Goal: Information Seeking & Learning: Learn about a topic

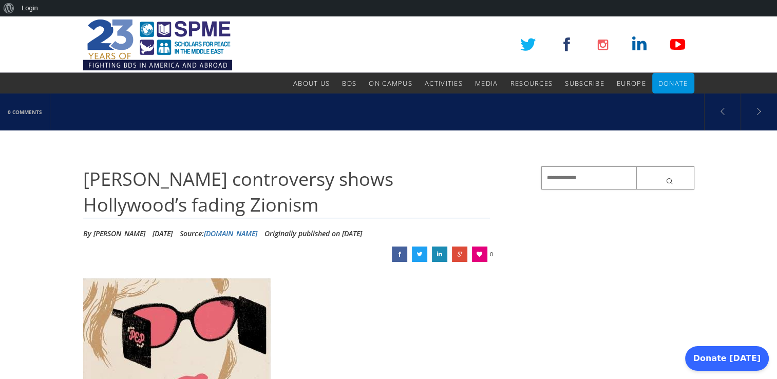
click at [551, 170] on input "text" at bounding box center [617, 177] width 153 height 23
paste input "**********"
type input "**********"
click at [637, 166] on button "submit" at bounding box center [666, 177] width 58 height 23
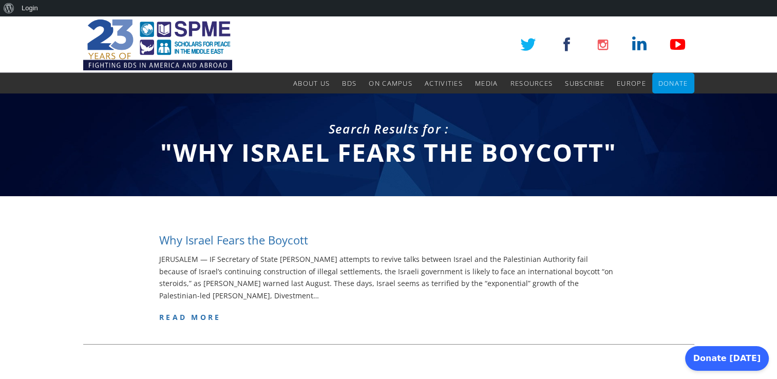
click at [300, 241] on h4 "Why Israel Fears the Boycott" at bounding box center [233, 240] width 149 height 16
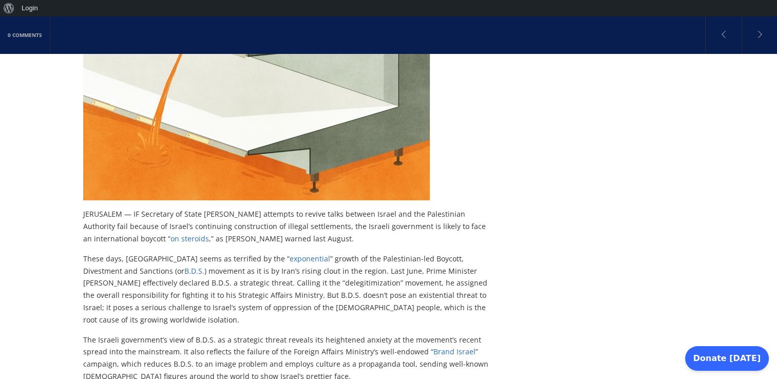
scroll to position [314, 0]
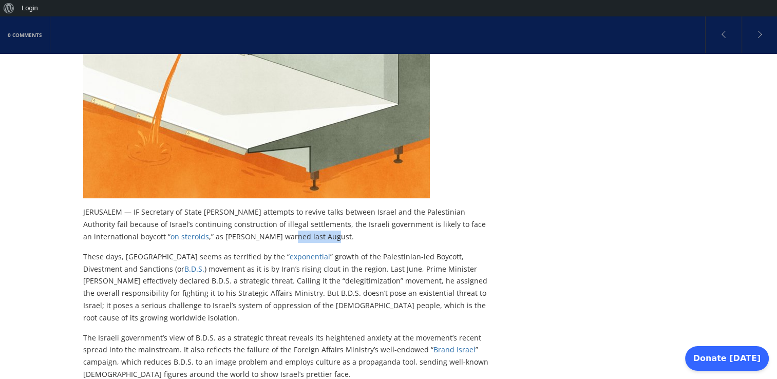
drag, startPoint x: 268, startPoint y: 235, endPoint x: 226, endPoint y: 236, distance: 42.2
click at [226, 236] on p "JERUSALEM — IF Secretary of State John Kerry’s attempts to revive talks between…" at bounding box center [286, 224] width 407 height 36
copy p "last August."
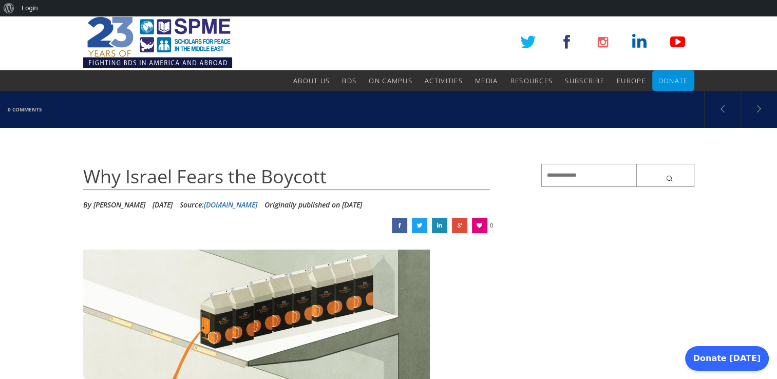
scroll to position [2, 0]
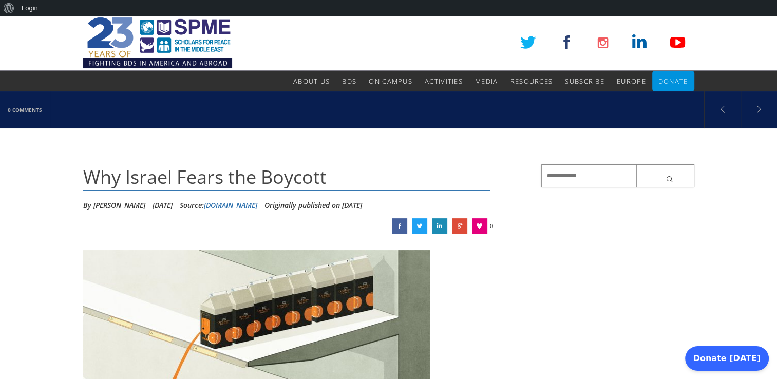
click at [549, 176] on input "text" at bounding box center [617, 175] width 153 height 23
paste input "**********"
type input "**********"
click at [637, 164] on button "submit" at bounding box center [666, 175] width 58 height 23
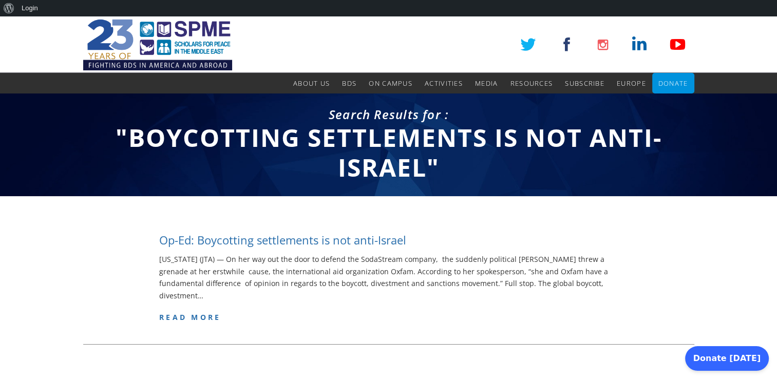
click at [399, 241] on h4 "Op-Ed: Boycotting settlements is not anti-Israel" at bounding box center [282, 240] width 247 height 16
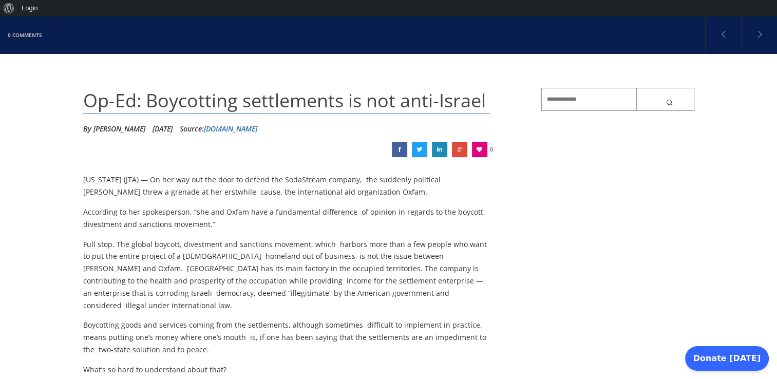
scroll to position [79, 0]
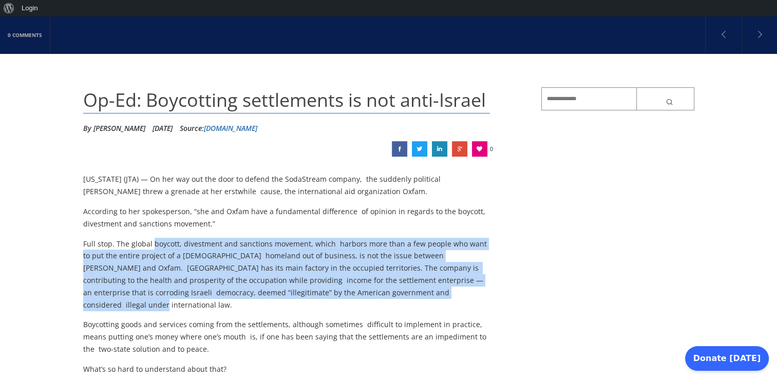
drag, startPoint x: 151, startPoint y: 241, endPoint x: 463, endPoint y: 290, distance: 315.7
click at [463, 290] on p "Full stop. The global boycott, divestment and sanctions movement, which harbors…" at bounding box center [286, 274] width 407 height 73
copy p "boycott, divestment and sanctions movement, which harbors more than a few peopl…"
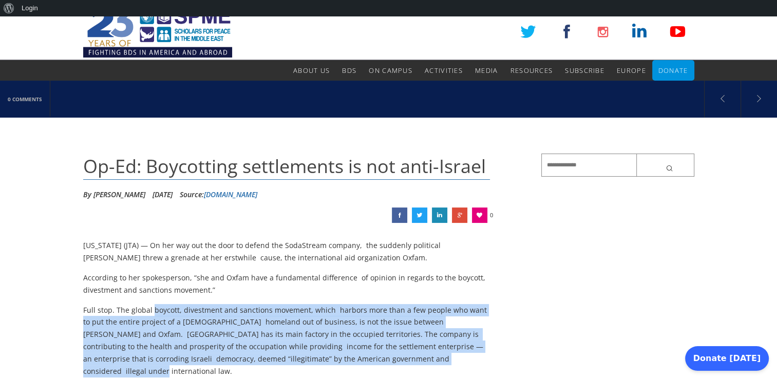
scroll to position [0, 0]
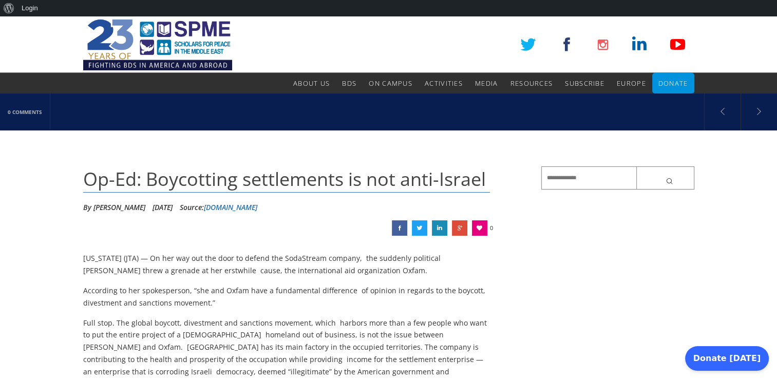
click at [551, 186] on input "text" at bounding box center [617, 177] width 153 height 23
type input "*"
paste input "**********"
type input "**********"
click at [637, 166] on button "submit" at bounding box center [666, 177] width 58 height 23
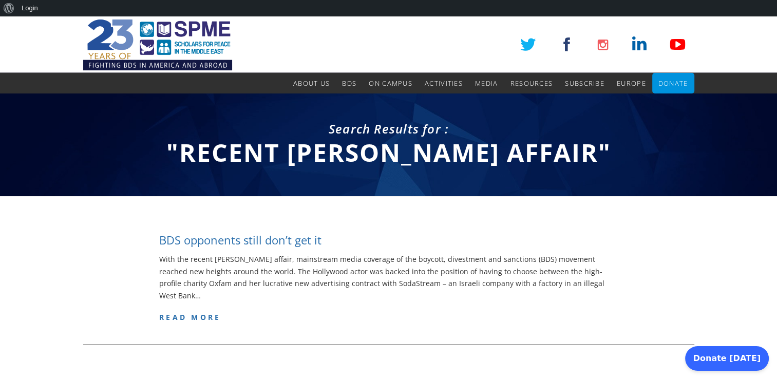
click at [319, 239] on h4 "BDS opponents still don’t get it" at bounding box center [240, 240] width 162 height 16
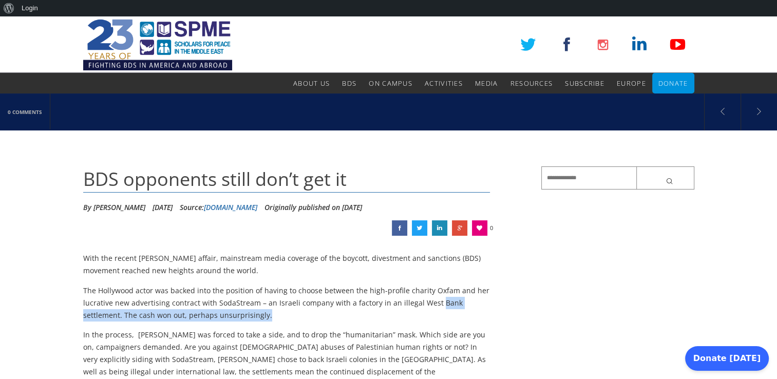
drag, startPoint x: 434, startPoint y: 302, endPoint x: 433, endPoint y: 321, distance: 18.5
click at [433, 321] on p "The Hollywood actor was backed into the position of having to choose between th…" at bounding box center [286, 303] width 407 height 36
copy p "Bank settlement. The cash won out, perhaps unsurprisingly."
click at [577, 187] on input "text" at bounding box center [617, 177] width 153 height 23
paste input "**********"
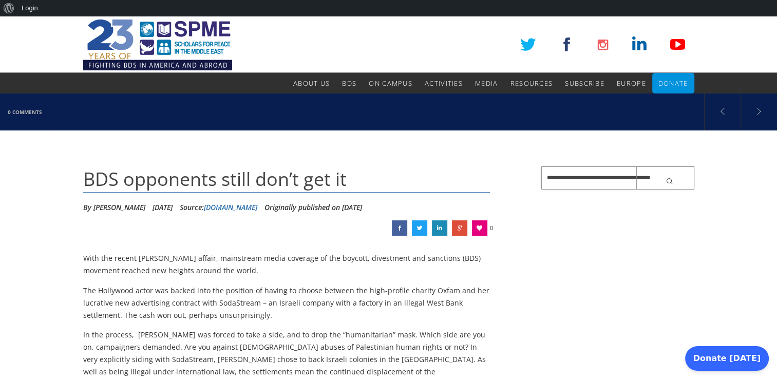
type input "**********"
click at [637, 166] on button "submit" at bounding box center [666, 177] width 58 height 23
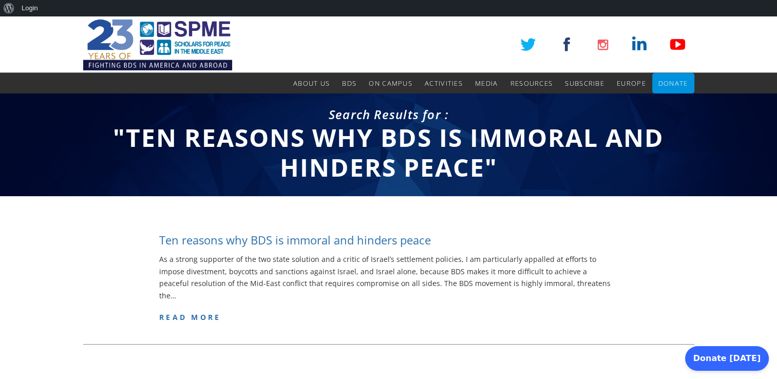
click at [416, 242] on h4 "Ten reasons why BDS is immoral and hinders peace" at bounding box center [295, 240] width 272 height 16
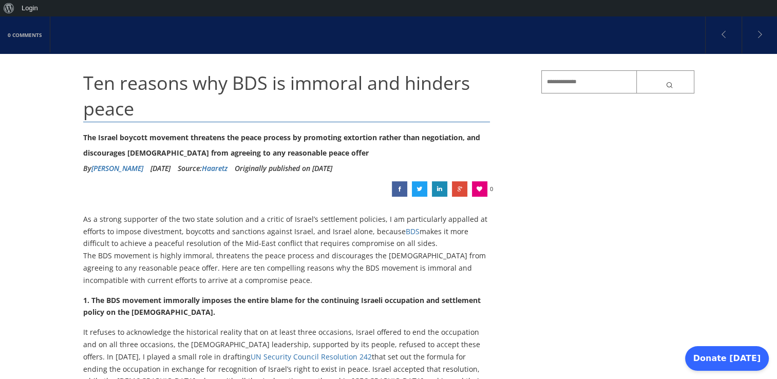
scroll to position [98, 0]
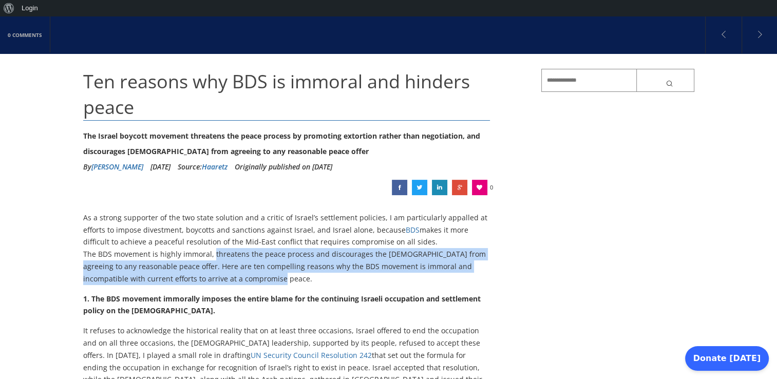
drag, startPoint x: 211, startPoint y: 253, endPoint x: 236, endPoint y: 279, distance: 36.7
click at [236, 279] on p "As a strong supporter of the two state solution and a critic of Israel’s settle…" at bounding box center [286, 248] width 407 height 73
drag, startPoint x: 243, startPoint y: 278, endPoint x: 212, endPoint y: 254, distance: 39.2
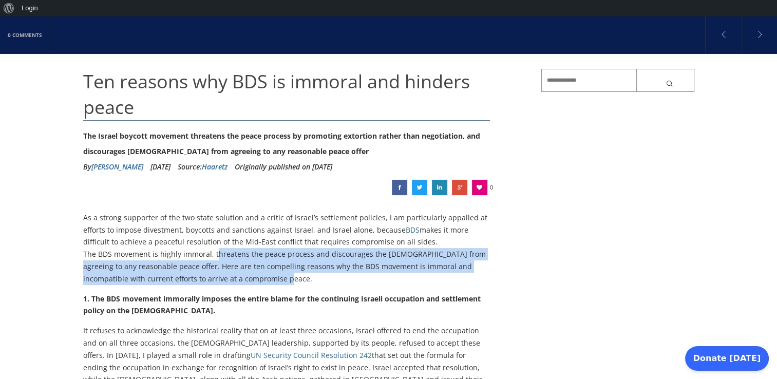
click at [212, 254] on p "As a strong supporter of the two state solution and a critic of Israel’s settle…" at bounding box center [286, 248] width 407 height 73
copy p "threatens the peace process and discourages the [DEMOGRAPHIC_DATA] from agreein…"
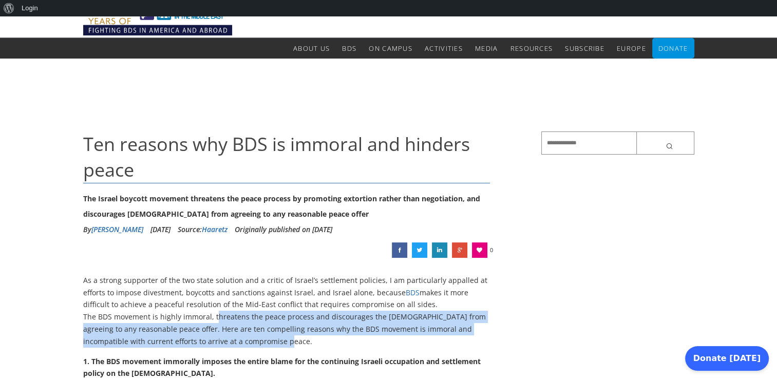
scroll to position [0, 0]
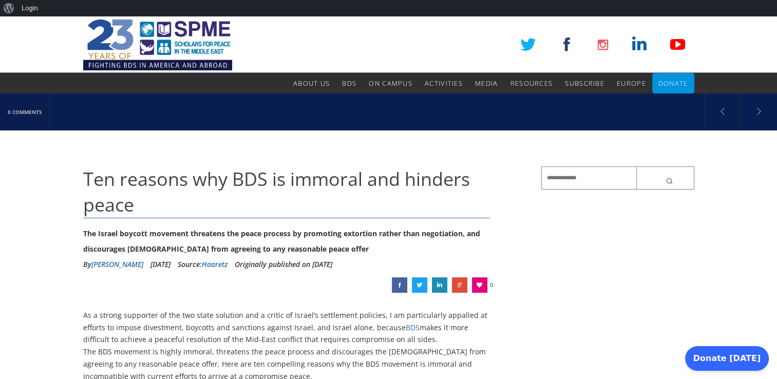
click at [553, 180] on input "text" at bounding box center [617, 177] width 153 height 23
paste input "**********"
type input "**********"
click at [637, 166] on button "submit" at bounding box center [666, 177] width 58 height 23
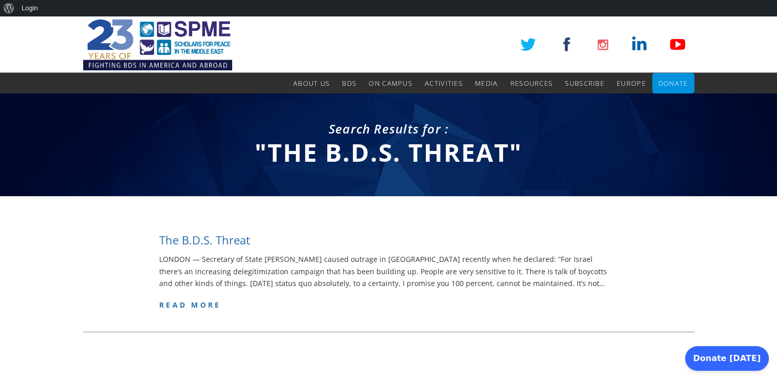
click at [234, 237] on h4 "The B.D.S. Threat" at bounding box center [204, 240] width 91 height 16
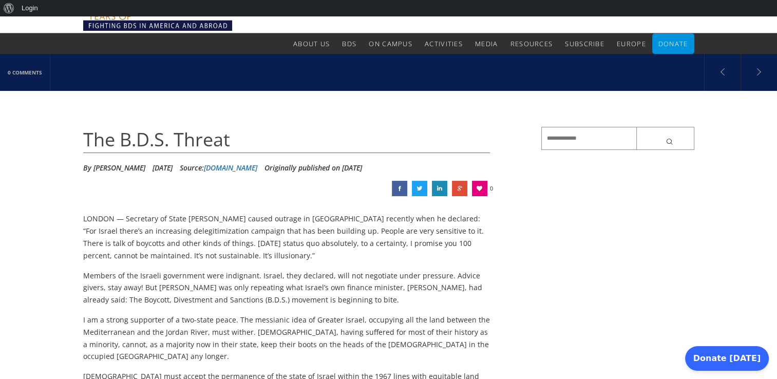
scroll to position [41, 0]
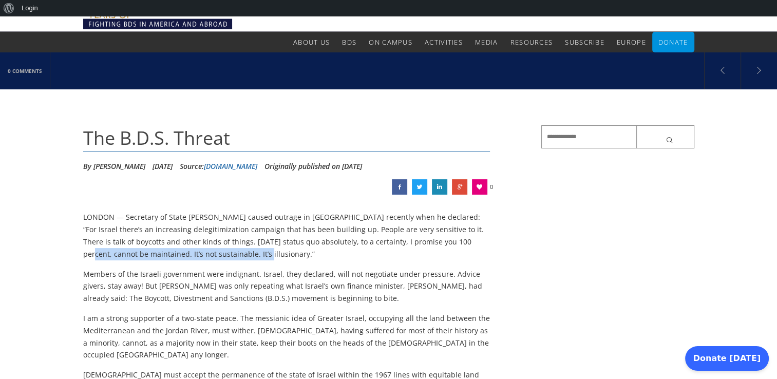
drag, startPoint x: 437, startPoint y: 241, endPoint x: 438, endPoint y: 254, distance: 13.4
click at [438, 254] on p "LONDON — Secretary of State [PERSON_NAME] caused outrage in [GEOGRAPHIC_DATA] r…" at bounding box center [286, 235] width 407 height 49
copy p "be maintained. It’s not sustainable. It’s illusionary.”"
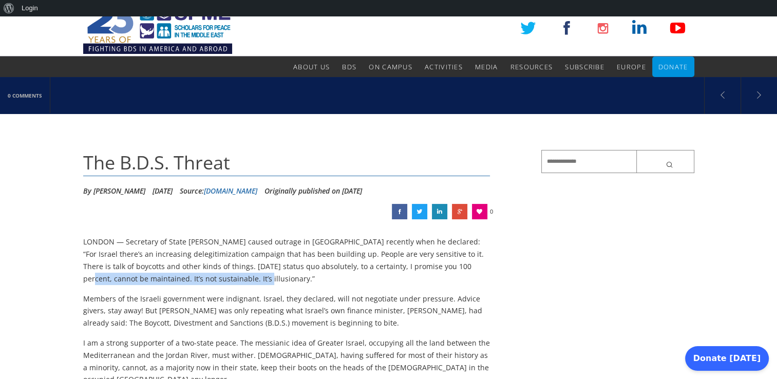
scroll to position [0, 0]
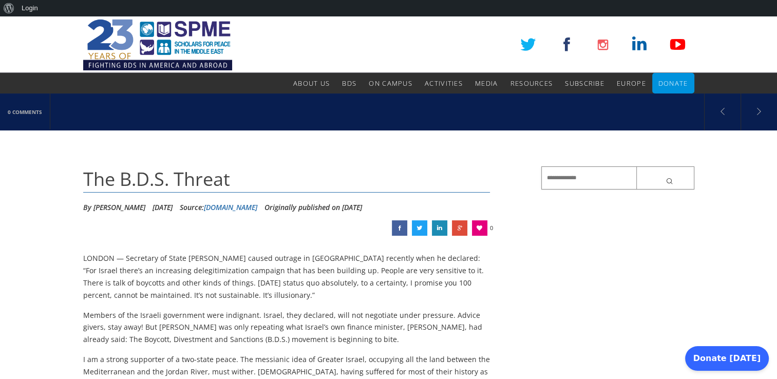
click at [543, 182] on input "text" at bounding box center [617, 177] width 153 height 23
paste input "**********"
type input "**********"
click at [637, 166] on button "submit" at bounding box center [666, 177] width 58 height 23
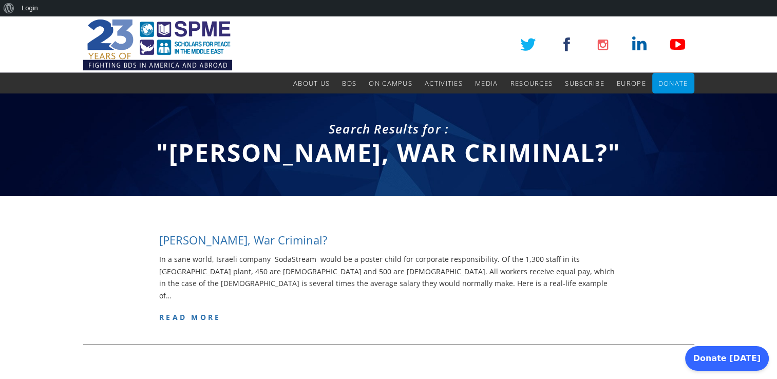
click at [328, 237] on h4 "[PERSON_NAME], War Criminal?" at bounding box center [243, 240] width 169 height 16
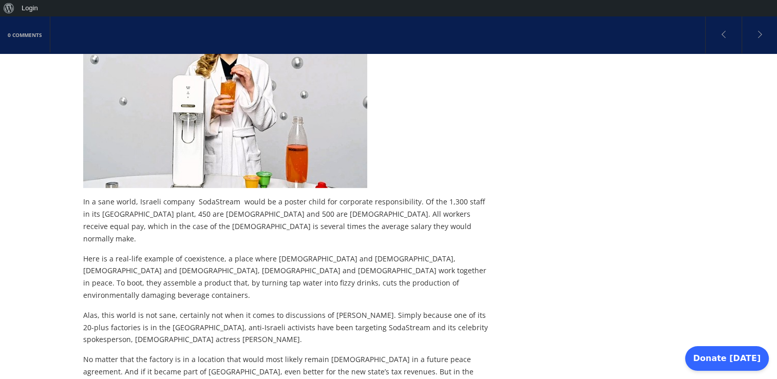
scroll to position [267, 0]
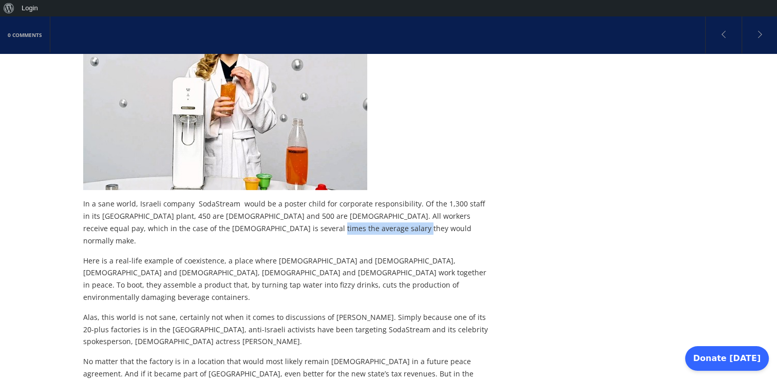
drag, startPoint x: 334, startPoint y: 226, endPoint x: 240, endPoint y: 228, distance: 93.5
click at [240, 228] on p "In a sane world, Israeli company SodaStream would be a poster child for corpora…" at bounding box center [286, 222] width 407 height 49
copy p "they would normally make."
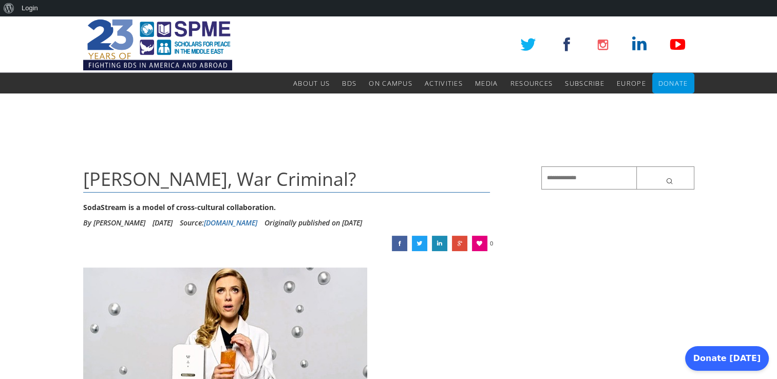
scroll to position [0, 0]
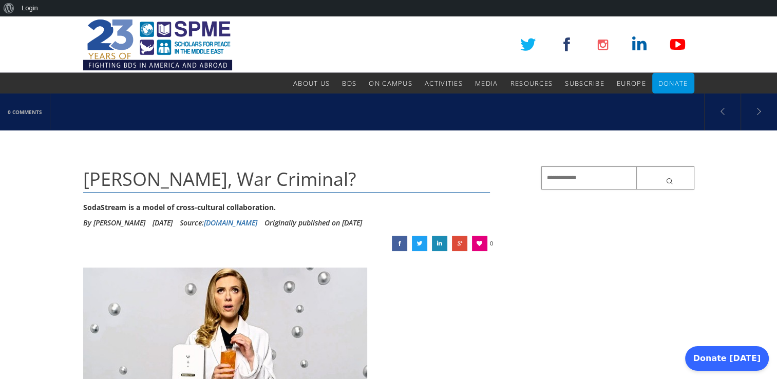
click at [552, 182] on input "text" at bounding box center [617, 177] width 153 height 23
paste input "**********"
type input "**********"
click at [637, 166] on button "submit" at bounding box center [666, 177] width 58 height 23
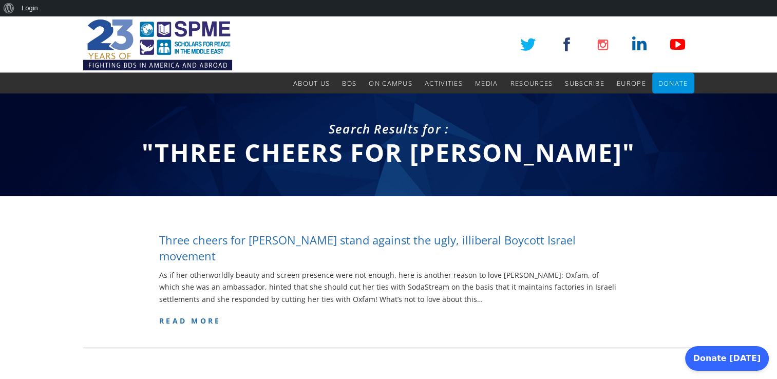
click at [561, 242] on h4 "Three cheers for [PERSON_NAME] stand against the ugly, illiberal Boycott Israel…" at bounding box center [388, 248] width 459 height 32
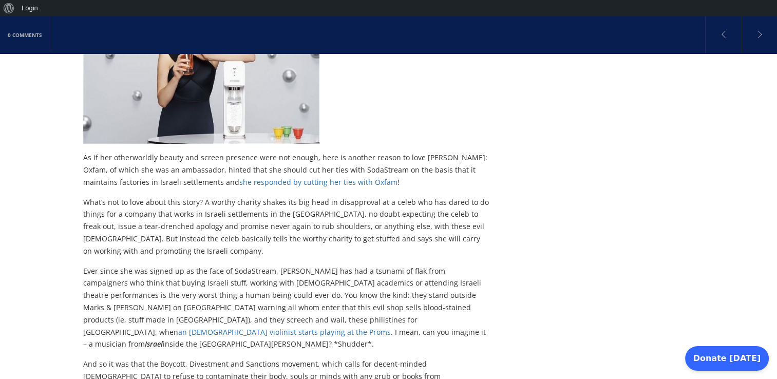
scroll to position [309, 0]
drag, startPoint x: 390, startPoint y: 179, endPoint x: 298, endPoint y: 184, distance: 92.1
click at [298, 184] on p "As if her otherworldly beauty and screen presence were not enough, here is anot…" at bounding box center [286, 169] width 407 height 36
copy p "cutting her ties with Oxfam !"
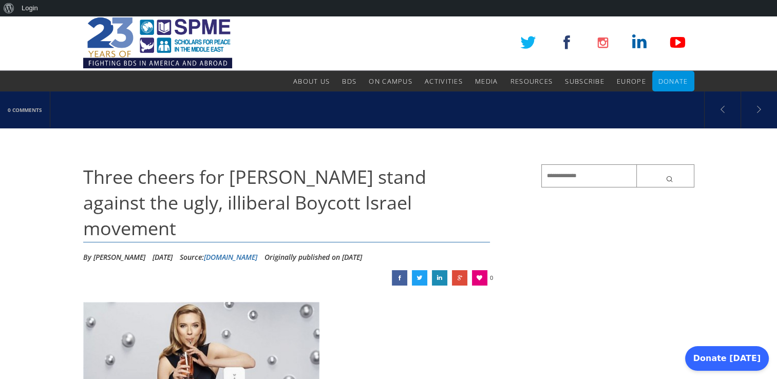
scroll to position [2, 0]
